Goal: Task Accomplishment & Management: Use online tool/utility

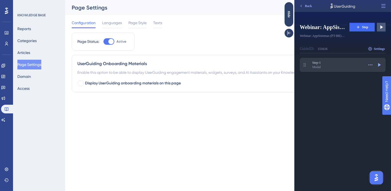
click at [334, 62] on span "Step-1" at bounding box center [338, 63] width 52 height 4
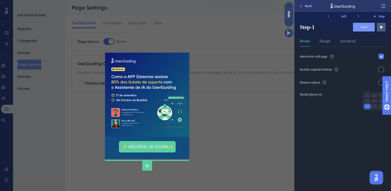
click at [304, 8] on button "Back" at bounding box center [306, 6] width 18 height 9
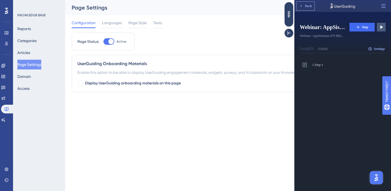
click at [311, 7] on span "Back" at bounding box center [308, 6] width 7 height 4
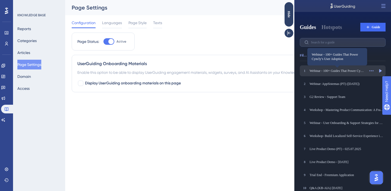
click at [341, 70] on div "Webinar - 100+ Guides That Power Cyncly’s User Adoption" at bounding box center [337, 71] width 55 height 4
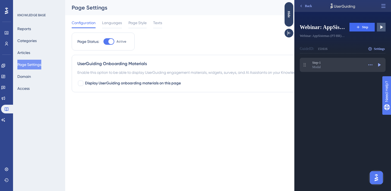
click at [346, 59] on div "Step-1 Step-1 Modal Actions Step Preview" at bounding box center [343, 65] width 86 height 14
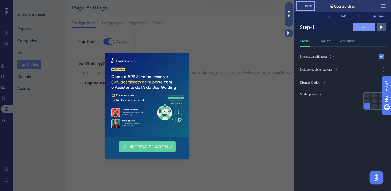
click at [307, 6] on span "Back" at bounding box center [308, 6] width 7 height 4
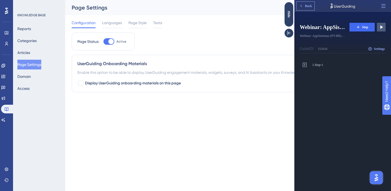
click at [306, 6] on span "Back" at bounding box center [308, 6] width 7 height 4
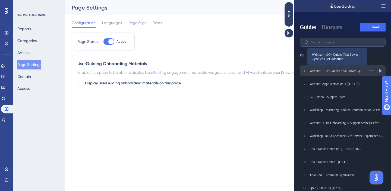
click at [335, 71] on div "Webinar - 100+ Guides That Power Cyncly’s User Adoption" at bounding box center [337, 71] width 55 height 4
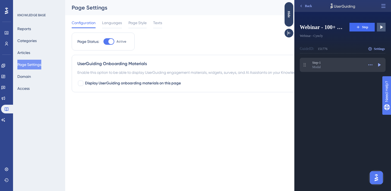
click at [331, 65] on div "Modal" at bounding box center [338, 67] width 52 height 4
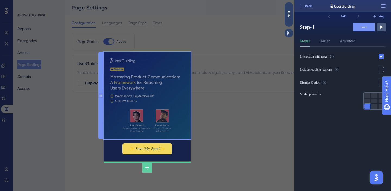
click at [167, 101] on img at bounding box center [147, 95] width 87 height 87
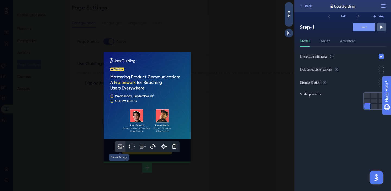
click at [120, 149] on icon at bounding box center [119, 146] width 5 height 5
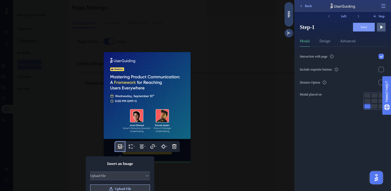
scroll to position [30, 0]
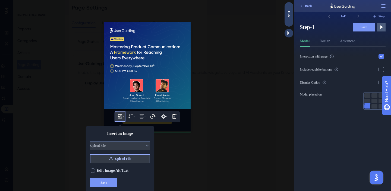
click at [124, 159] on span "Upload File" at bounding box center [123, 159] width 16 height 4
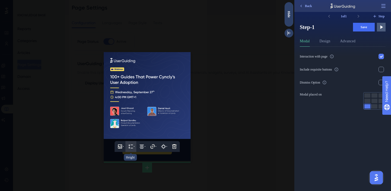
click at [131, 146] on icon at bounding box center [130, 146] width 5 height 5
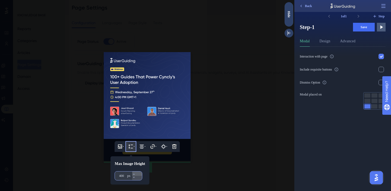
click at [137, 172] on button "400 px" at bounding box center [137, 174] width 10 height 4
click at [329, 39] on button "Design" at bounding box center [325, 42] width 11 height 9
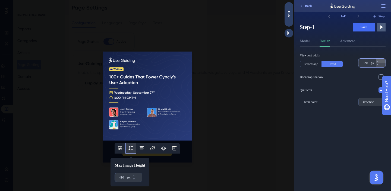
click at [378, 61] on icon at bounding box center [378, 61] width 2 height 1
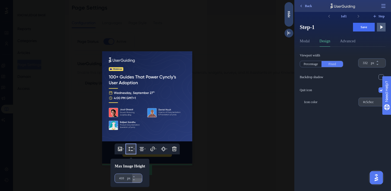
click at [136, 180] on icon at bounding box center [133, 179] width 3 height 3
click at [379, 62] on icon at bounding box center [377, 61] width 3 height 3
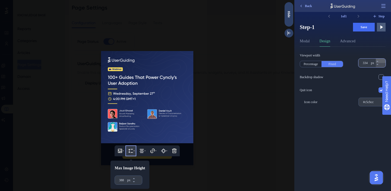
click at [379, 62] on icon at bounding box center [377, 61] width 3 height 3
click at [361, 27] on span "Save" at bounding box center [364, 27] width 7 height 4
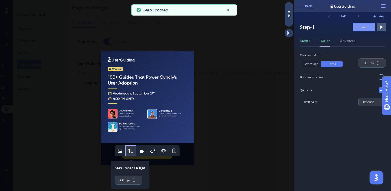
click at [301, 45] on button "Modal" at bounding box center [305, 42] width 10 height 9
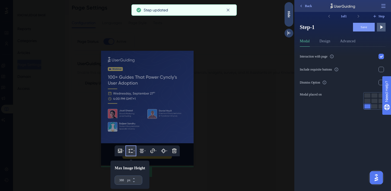
click at [149, 110] on img at bounding box center [147, 97] width 93 height 93
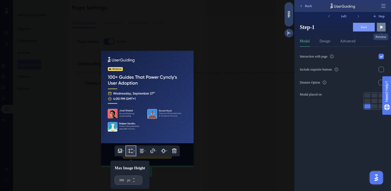
click at [380, 25] on icon at bounding box center [381, 26] width 5 height 5
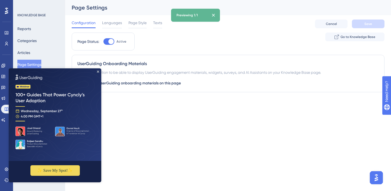
click at [98, 70] on img at bounding box center [55, 114] width 93 height 93
click at [99, 71] on icon "Close Preview" at bounding box center [98, 72] width 2 height 2
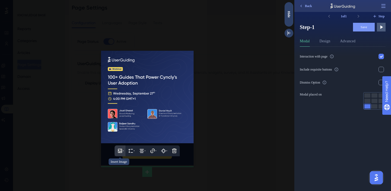
click at [120, 150] on icon at bounding box center [119, 150] width 5 height 5
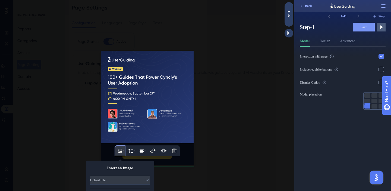
scroll to position [35, 0]
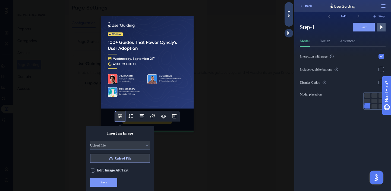
click at [117, 158] on span "Upload File" at bounding box center [123, 158] width 16 height 4
click at [275, 152] on div at bounding box center [147, 95] width 294 height 191
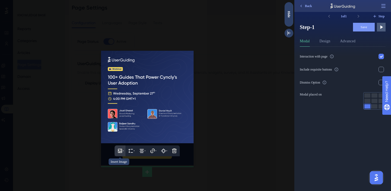
click at [121, 151] on icon at bounding box center [119, 150] width 5 height 5
click at [118, 154] on icon at bounding box center [119, 150] width 5 height 5
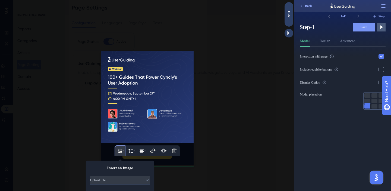
scroll to position [35, 0]
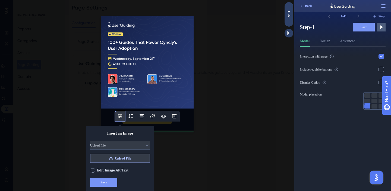
click at [115, 156] on span "Upload File" at bounding box center [123, 158] width 16 height 4
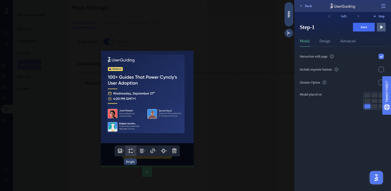
click at [126, 151] on button at bounding box center [131, 151] width 11 height 11
click at [118, 150] on icon at bounding box center [119, 150] width 5 height 5
click at [116, 153] on button at bounding box center [120, 151] width 11 height 11
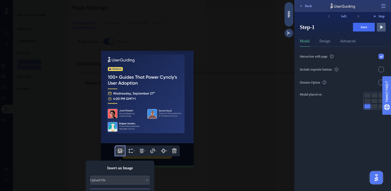
scroll to position [35, 0]
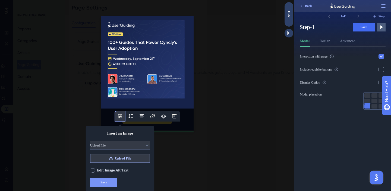
click at [115, 159] on span "Upload File" at bounding box center [123, 158] width 16 height 4
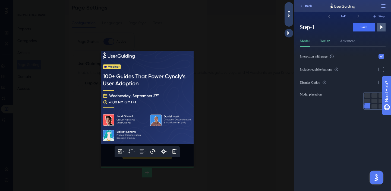
click at [322, 43] on button "Design" at bounding box center [325, 42] width 11 height 9
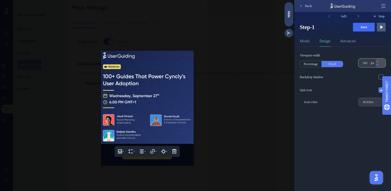
click at [368, 63] on input "341" at bounding box center [366, 63] width 7 height 4
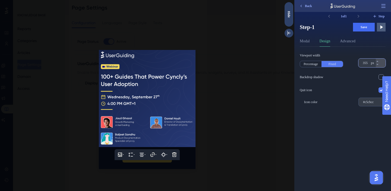
type input "356"
click at [365, 30] on button "Save" at bounding box center [364, 27] width 22 height 9
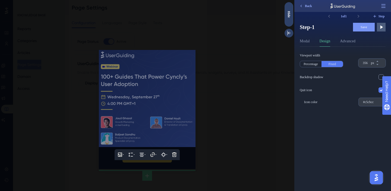
click at [142, 128] on img at bounding box center [147, 98] width 97 height 97
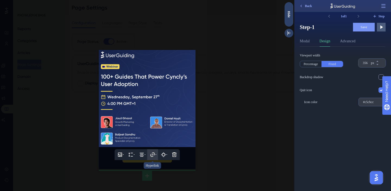
click at [155, 155] on icon at bounding box center [152, 155] width 4 height 4
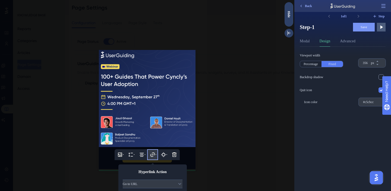
scroll to position [45, 0]
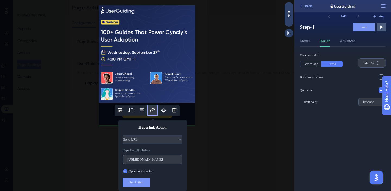
click at [155, 164] on label "[URL][DOMAIN_NAME]" at bounding box center [153, 160] width 60 height 10
click at [155, 162] on input "[URL][DOMAIN_NAME]" at bounding box center [152, 160] width 51 height 4
paste input "100-guides-that-power-cynclys-user-adoption?utm_source=panel&utm_medium=banner&…"
type input "[URL][DOMAIN_NAME]"
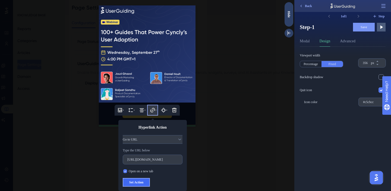
click at [139, 181] on span "Set Action" at bounding box center [136, 182] width 14 height 4
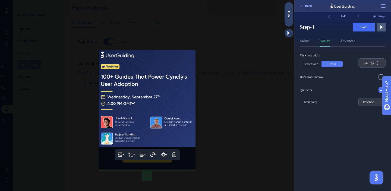
scroll to position [0, 0]
click at [201, 153] on div at bounding box center [147, 95] width 294 height 191
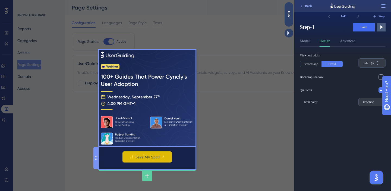
click at [158, 158] on input "✨ Save My Spot!✨" at bounding box center [147, 157] width 49 height 11
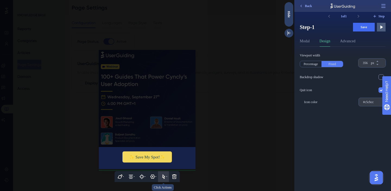
click at [162, 176] on icon at bounding box center [163, 176] width 5 height 5
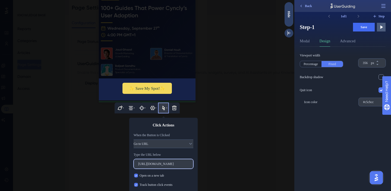
click at [160, 162] on input "[URL][DOMAIN_NAME]" at bounding box center [163, 164] width 51 height 4
paste input "100-guides-that-power-cynclys-user-adoption?utm_source=panel&utm_medium=banner&…"
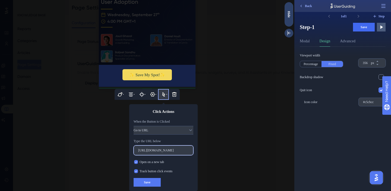
type input "[URL][DOMAIN_NAME]"
click at [147, 182] on span "Save" at bounding box center [147, 182] width 7 height 4
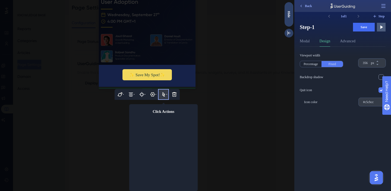
scroll to position [0, 0]
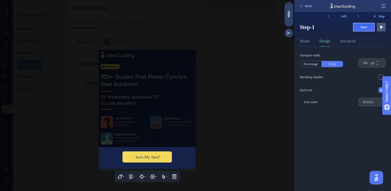
click at [360, 25] on button "Save" at bounding box center [364, 27] width 22 height 9
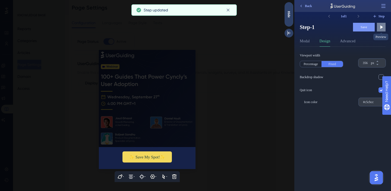
click at [381, 27] on icon at bounding box center [382, 28] width 3 height 4
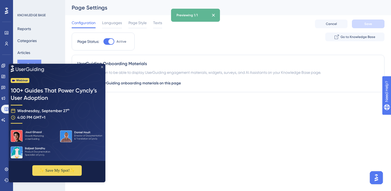
click at [102, 66] on icon "Close Preview" at bounding box center [102, 67] width 2 height 2
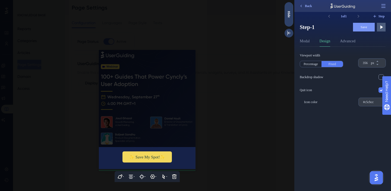
click at [237, 143] on div at bounding box center [147, 95] width 294 height 191
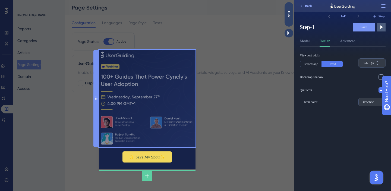
click at [138, 115] on img at bounding box center [147, 98] width 97 height 97
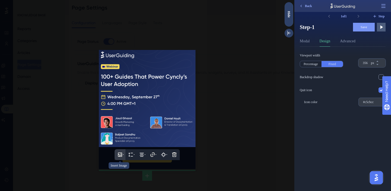
click at [119, 152] on icon at bounding box center [119, 154] width 5 height 5
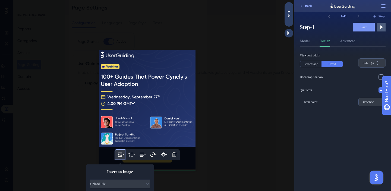
scroll to position [39, 0]
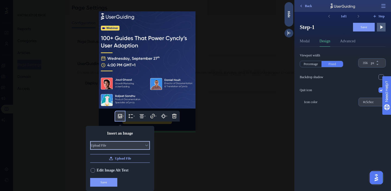
click at [120, 147] on button "Upload File" at bounding box center [120, 145] width 60 height 9
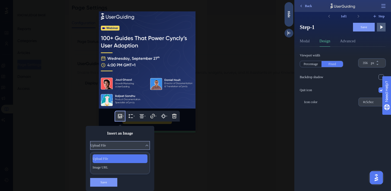
click at [121, 156] on div "Upload File Upload File" at bounding box center [120, 159] width 55 height 9
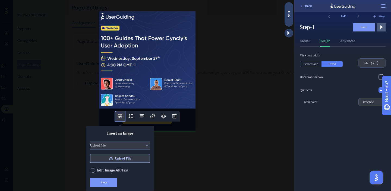
click at [125, 158] on span "Upload File" at bounding box center [123, 158] width 16 height 4
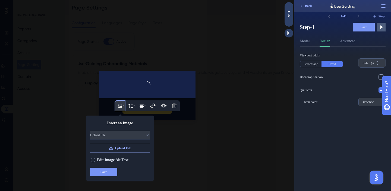
scroll to position [0, 0]
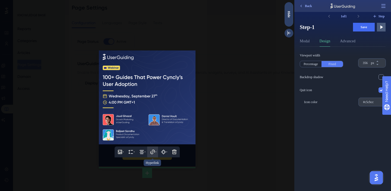
click at [154, 152] on icon at bounding box center [152, 151] width 5 height 5
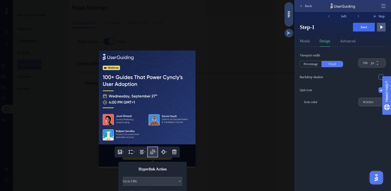
scroll to position [42, 0]
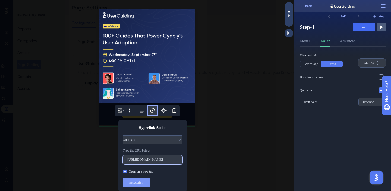
click at [159, 159] on input "[URL][DOMAIN_NAME]" at bounding box center [152, 160] width 51 height 4
click at [256, 140] on div at bounding box center [147, 95] width 294 height 191
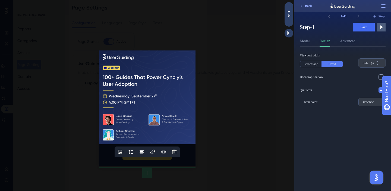
scroll to position [0, 0]
click at [360, 30] on button "Save" at bounding box center [364, 27] width 22 height 9
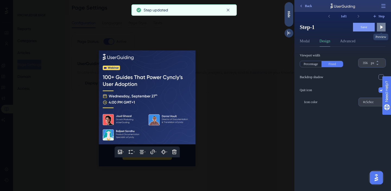
click at [382, 28] on icon at bounding box center [381, 26] width 5 height 5
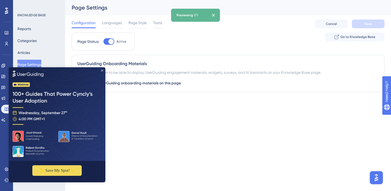
click at [102, 70] on icon "Close Preview" at bounding box center [102, 70] width 2 height 2
